Goal: Task Accomplishment & Management: Manage account settings

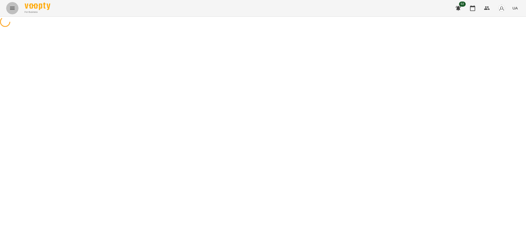
click at [9, 9] on icon "Menu" at bounding box center [12, 8] width 6 height 6
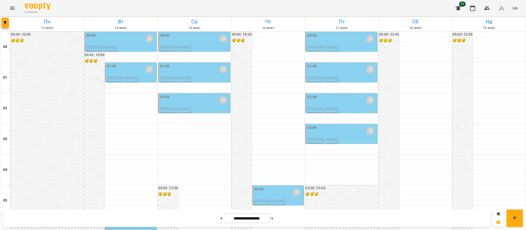
click at [123, 42] on div "00:00 [PERSON_NAME]" at bounding box center [120, 39] width 69 height 12
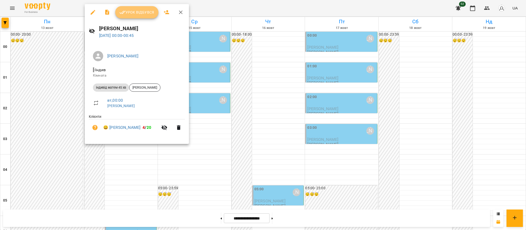
click at [144, 12] on span "Урок відбувся" at bounding box center [136, 12] width 35 height 6
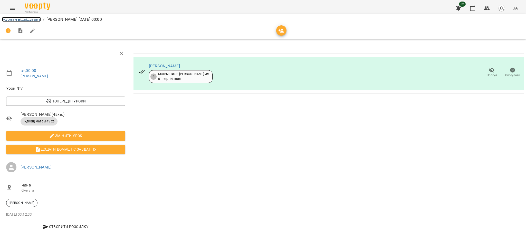
click at [33, 19] on link "Журнал відвідувань" at bounding box center [21, 19] width 39 height 5
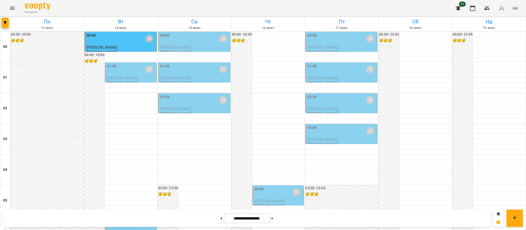
click at [128, 76] on span "[PERSON_NAME]" at bounding box center [122, 78] width 31 height 5
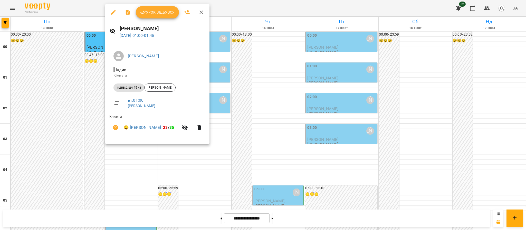
click at [164, 15] on span "Урок відбувся" at bounding box center [157, 12] width 35 height 6
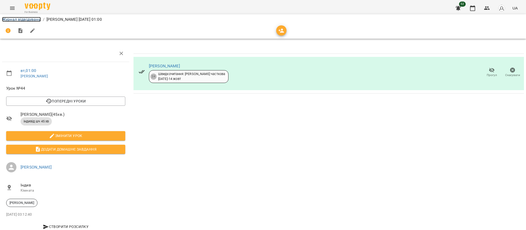
click at [20, 19] on link "Журнал відвідувань" at bounding box center [21, 19] width 39 height 5
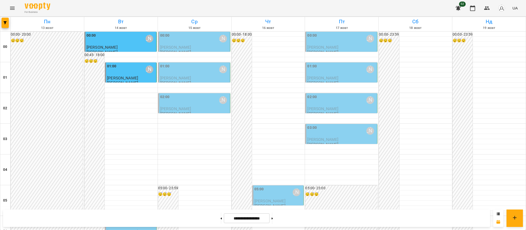
scroll to position [132, 0]
click at [118, 218] on div "06:00 [PERSON_NAME]" at bounding box center [131, 224] width 48 height 12
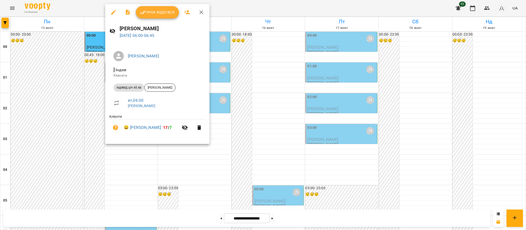
click at [159, 12] on span "Урок відбувся" at bounding box center [157, 12] width 35 height 6
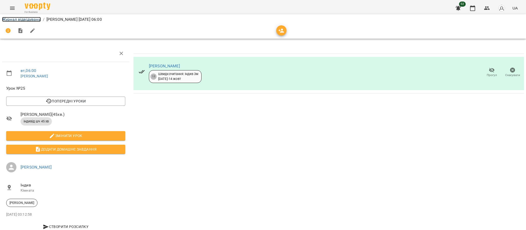
click at [21, 22] on link "Журнал відвідувань" at bounding box center [21, 19] width 39 height 5
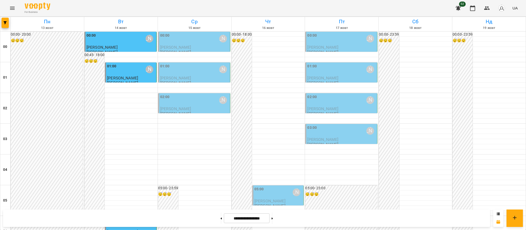
scroll to position [522, 0]
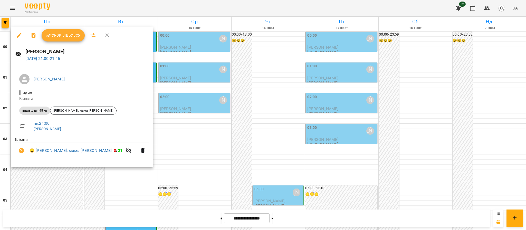
click at [65, 36] on span "Урок відбувся" at bounding box center [63, 35] width 35 height 6
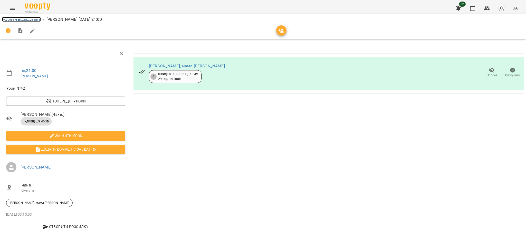
click at [24, 18] on link "Журнал відвідувань" at bounding box center [21, 19] width 39 height 5
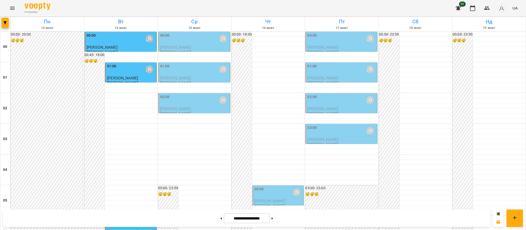
click at [200, 103] on div "02:00 [PERSON_NAME]" at bounding box center [194, 100] width 69 height 12
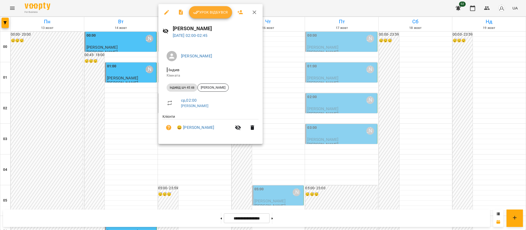
click at [524, 118] on div at bounding box center [263, 115] width 526 height 230
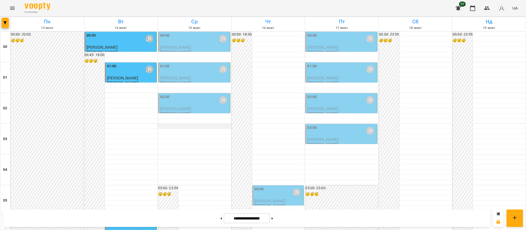
scroll to position [23, 0]
click at [179, 94] on div "02:00 [PERSON_NAME]" at bounding box center [194, 100] width 69 height 12
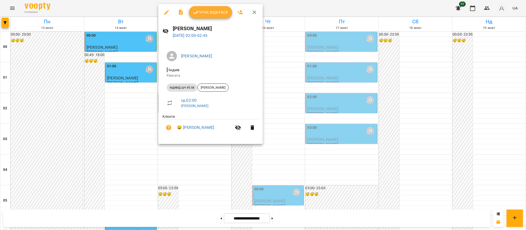
click at [254, 131] on icon "button" at bounding box center [252, 128] width 6 height 6
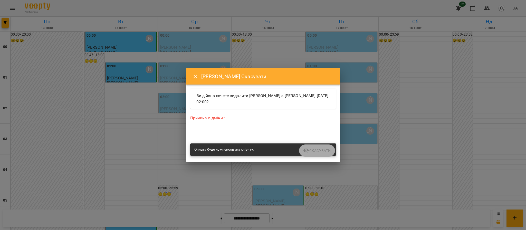
drag, startPoint x: 255, startPoint y: 124, endPoint x: 256, endPoint y: 129, distance: 5.2
click at [255, 128] on div "Причина відміни * *" at bounding box center [263, 126] width 146 height 22
click at [257, 132] on textarea at bounding box center [263, 131] width 146 height 5
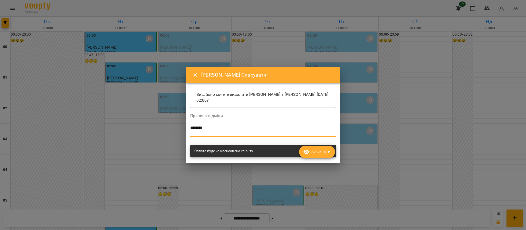
type textarea "*******"
click at [311, 148] on button "Скасувати" at bounding box center [317, 152] width 36 height 12
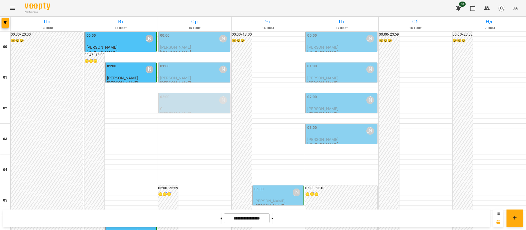
scroll to position [551, 0]
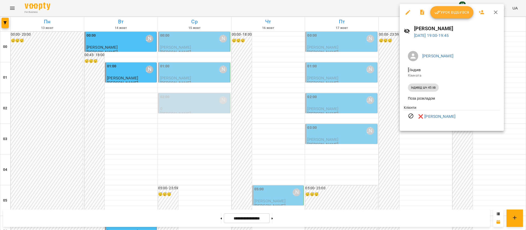
click at [436, 122] on li "❌ [PERSON_NAME]" at bounding box center [452, 117] width 96 height 12
click at [435, 117] on link "❌ [PERSON_NAME]" at bounding box center [436, 117] width 37 height 6
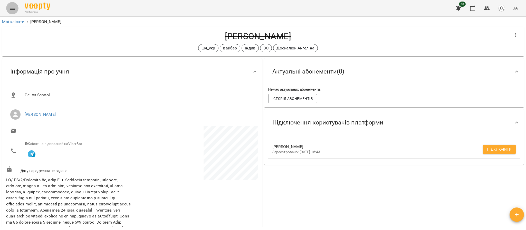
click at [15, 8] on button "Menu" at bounding box center [12, 8] width 12 height 12
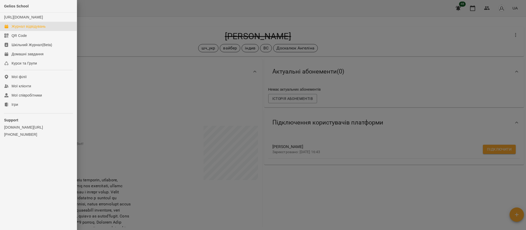
click at [34, 31] on link "Журнал відвідувань" at bounding box center [38, 26] width 77 height 9
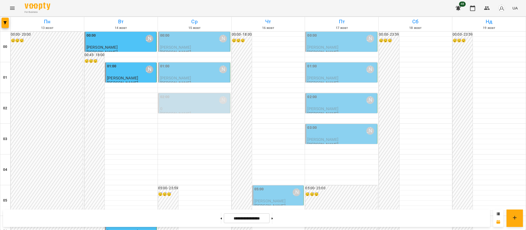
scroll to position [537, 0]
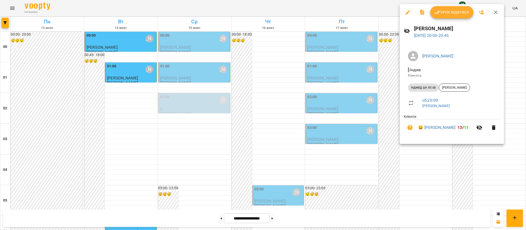
click at [490, 126] on icon "button" at bounding box center [493, 128] width 6 height 6
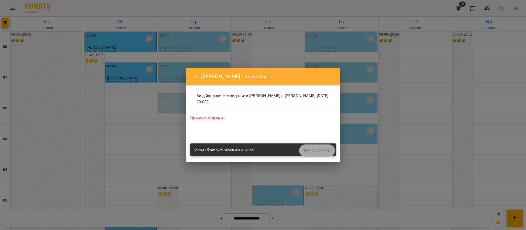
click at [191, 75] on button "Close" at bounding box center [195, 77] width 12 height 12
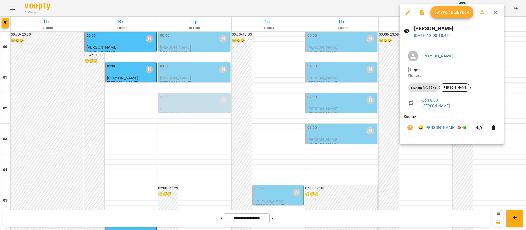
drag, startPoint x: 515, startPoint y: 100, endPoint x: 513, endPoint y: 98, distance: 2.7
click at [515, 100] on div at bounding box center [263, 115] width 526 height 230
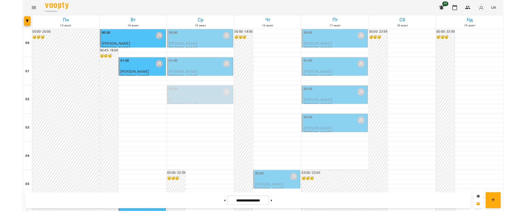
scroll to position [534, 0]
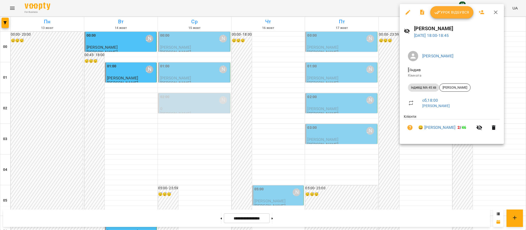
click at [443, 154] on div at bounding box center [263, 115] width 526 height 230
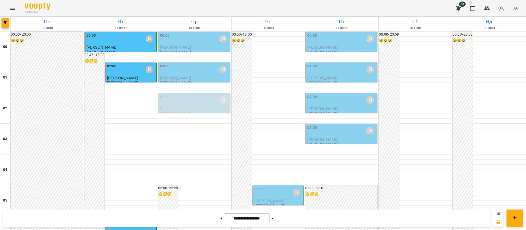
click at [11, 8] on icon "Menu" at bounding box center [12, 8] width 6 height 6
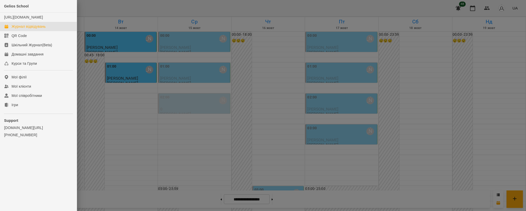
scroll to position [535, 0]
click at [22, 108] on link "Ігри" at bounding box center [38, 104] width 77 height 9
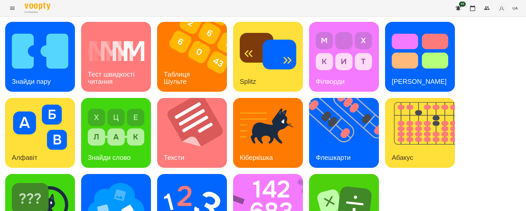
scroll to position [38, 0]
click at [195, 180] on img at bounding box center [192, 202] width 56 height 45
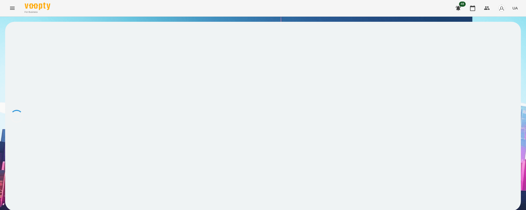
click at [6, 14] on div "For Business 48 UA" at bounding box center [263, 8] width 526 height 16
click at [12, 8] on icon "Menu" at bounding box center [12, 8] width 6 height 6
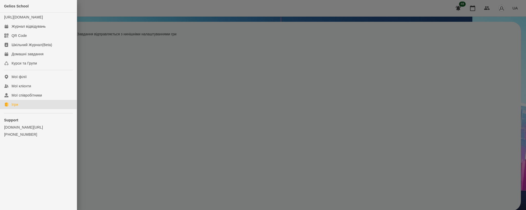
click at [12, 107] on div "Ігри" at bounding box center [15, 104] width 6 height 5
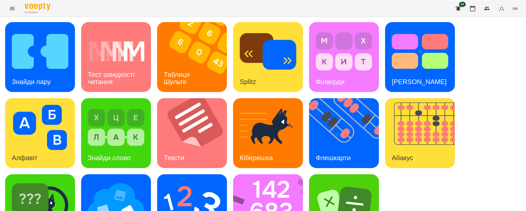
scroll to position [38, 0]
click at [101, 180] on img at bounding box center [116, 202] width 56 height 45
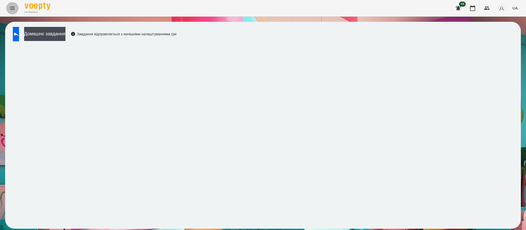
click at [14, 9] on icon "Menu" at bounding box center [12, 8] width 6 height 6
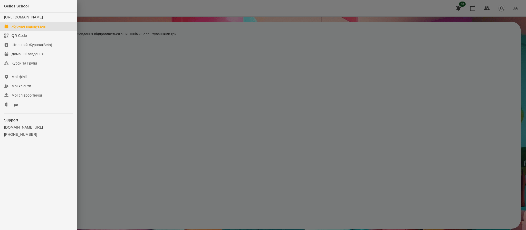
click at [25, 29] on div "Журнал відвідувань" at bounding box center [29, 26] width 34 height 5
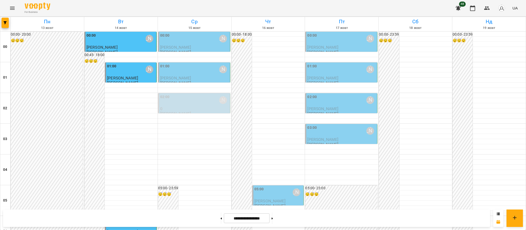
scroll to position [477, 0]
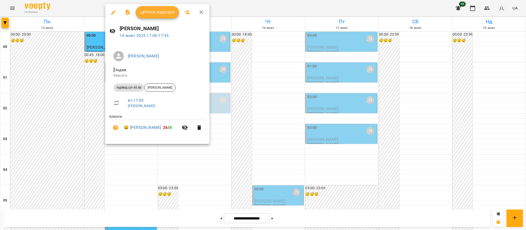
click at [140, 12] on icon "button" at bounding box center [143, 12] width 6 height 6
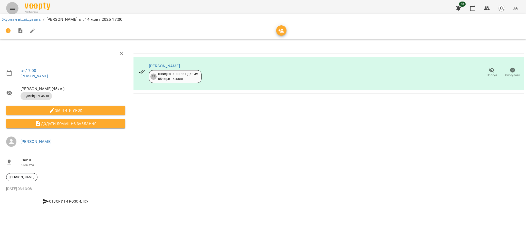
click at [13, 9] on icon "Menu" at bounding box center [12, 8] width 5 height 3
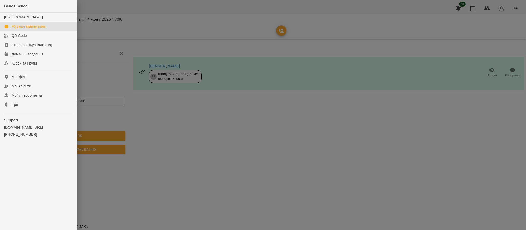
click at [25, 29] on div "Журнал відвідувань" at bounding box center [29, 26] width 34 height 5
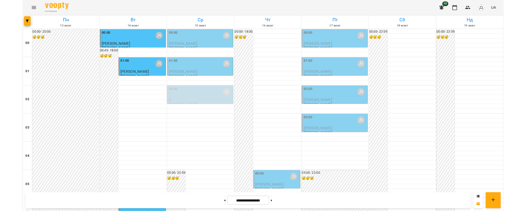
scroll to position [297, 0]
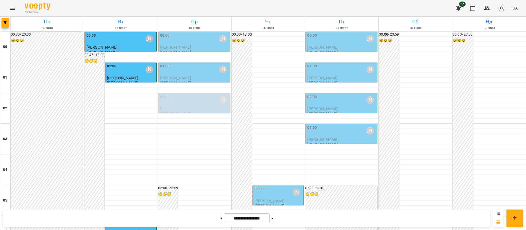
click at [10, 5] on icon "Menu" at bounding box center [12, 8] width 6 height 6
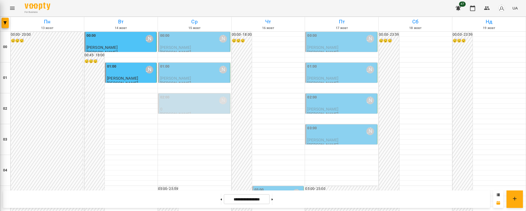
scroll to position [298, 0]
click at [11, 11] on icon "Menu" at bounding box center [12, 8] width 6 height 6
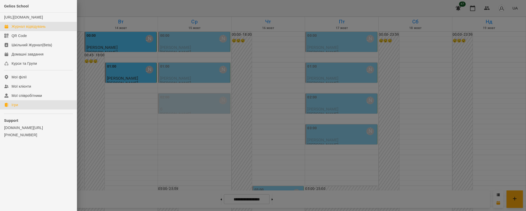
click at [23, 109] on link "Ігри" at bounding box center [38, 104] width 77 height 9
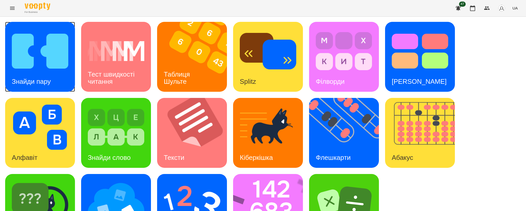
click at [55, 69] on img at bounding box center [40, 50] width 56 height 45
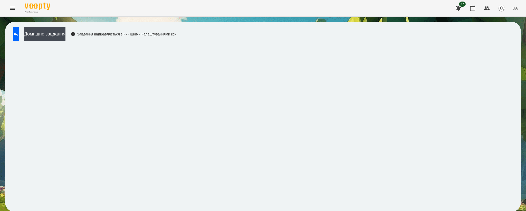
scroll to position [1, 0]
click at [19, 34] on button at bounding box center [16, 34] width 6 height 14
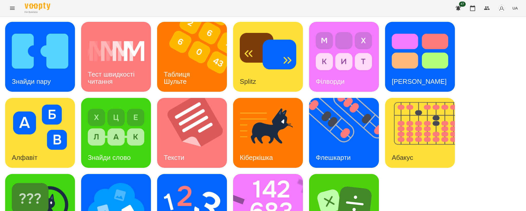
scroll to position [38, 0]
click at [127, 180] on img at bounding box center [116, 202] width 56 height 45
